Goal: Task Accomplishment & Management: Complete application form

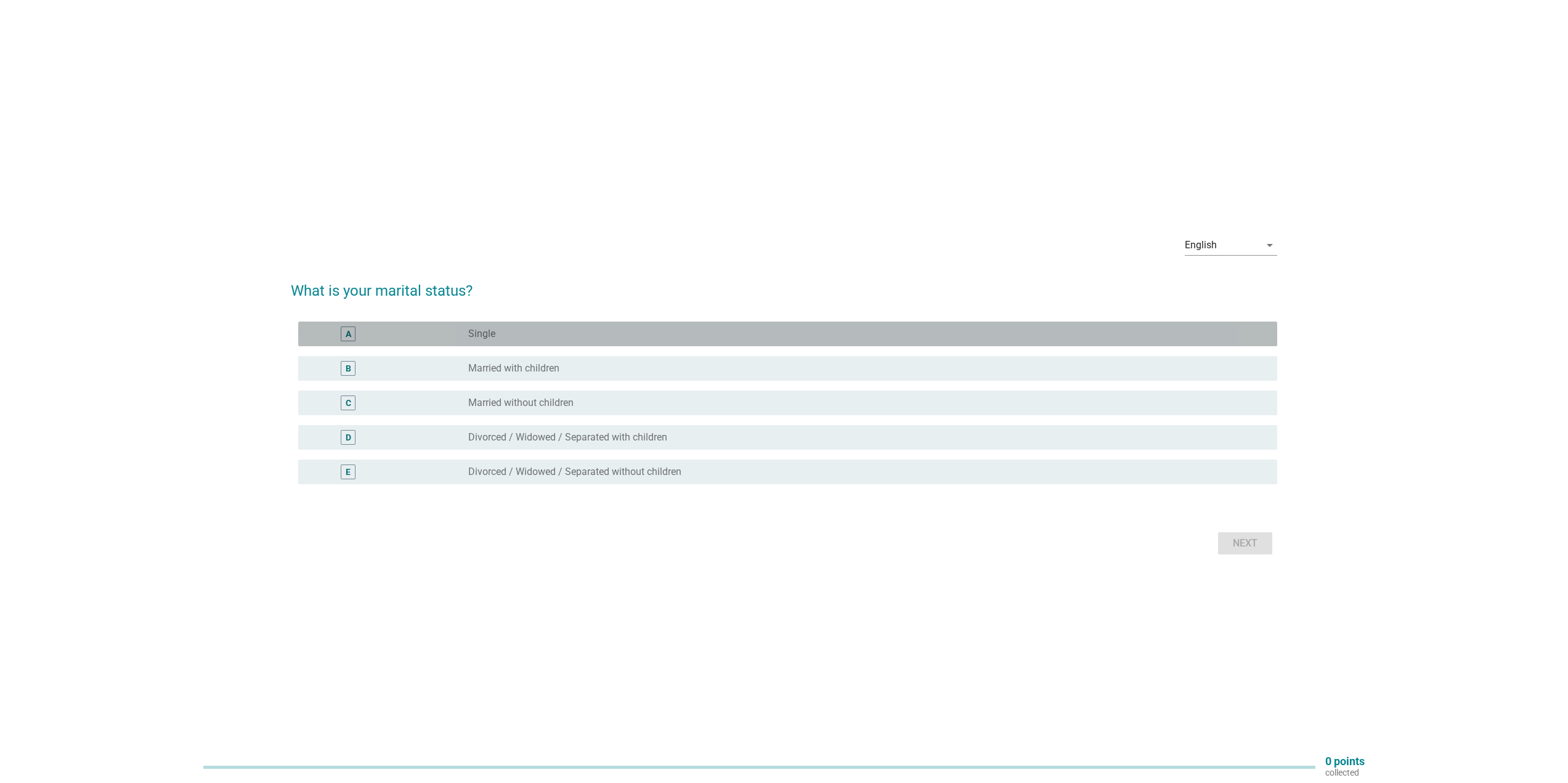
click at [433, 335] on div "A" at bounding box center [388, 334] width 159 height 15
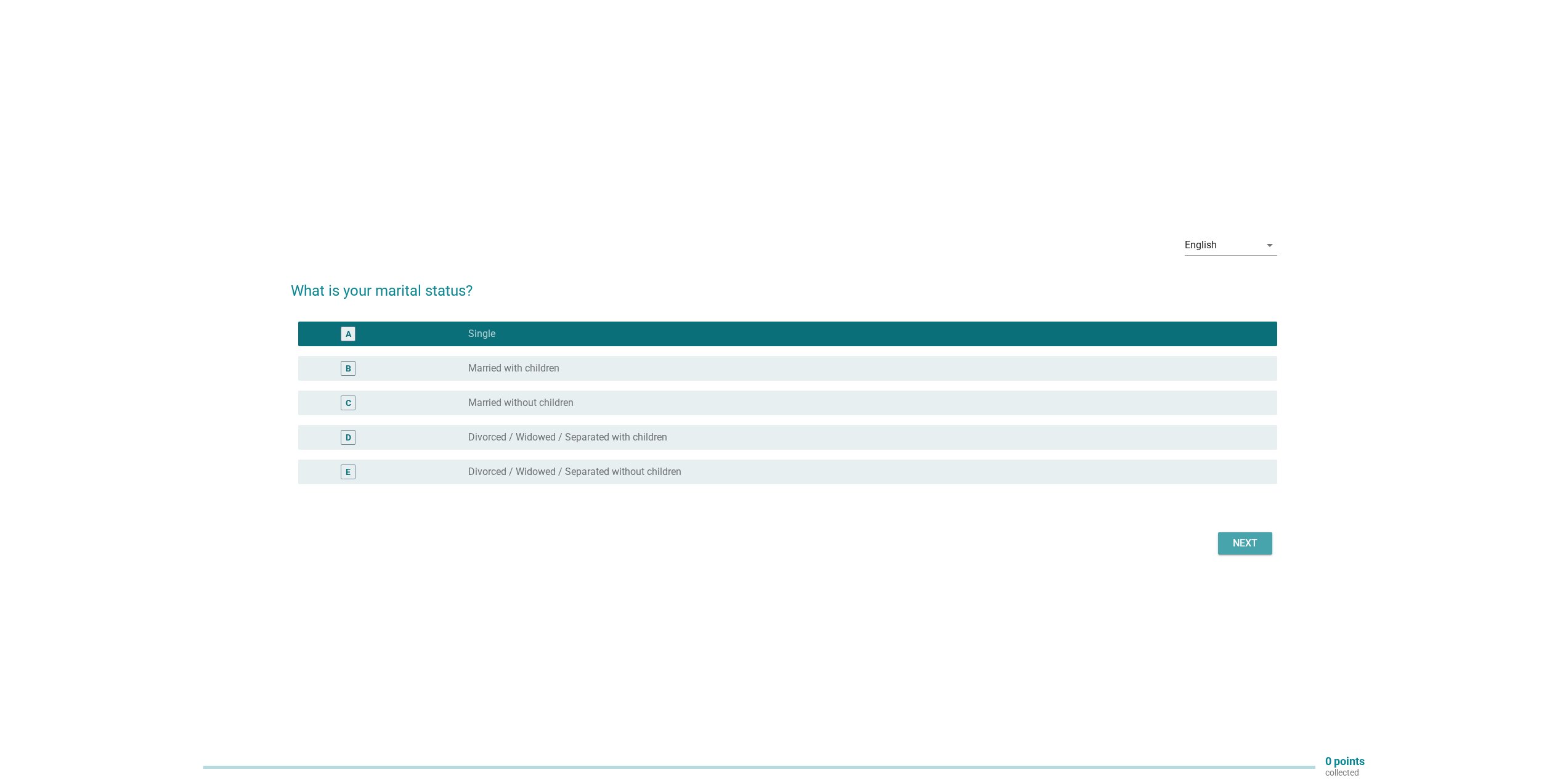
click at [1247, 547] on div "Next" at bounding box center [1245, 544] width 34 height 15
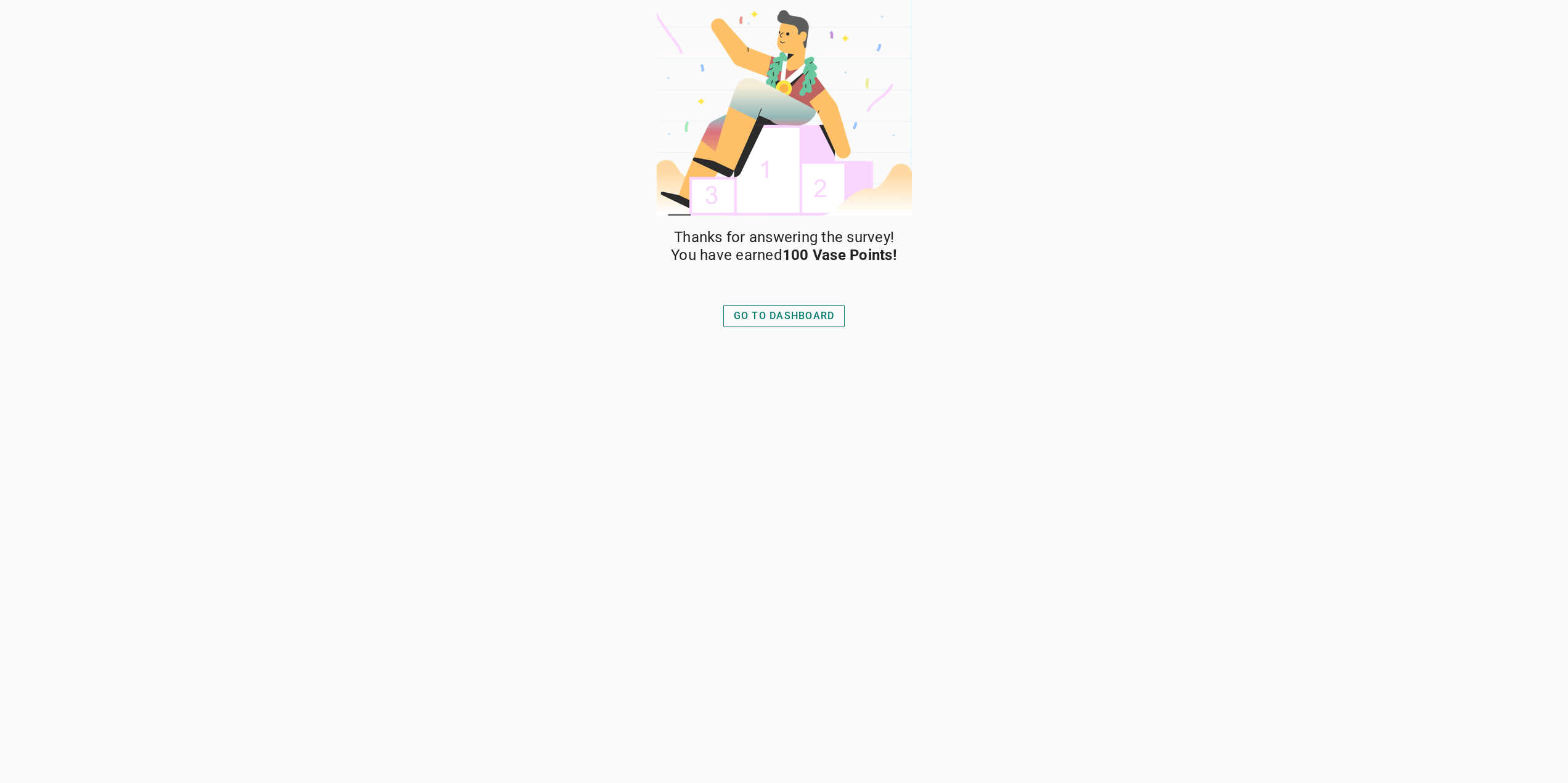
click at [755, 317] on div "GO TO DASHBOARD" at bounding box center [784, 316] width 101 height 15
click at [763, 322] on div "GO TO DASHBOARD" at bounding box center [784, 316] width 101 height 15
